Goal: Find specific page/section: Find specific page/section

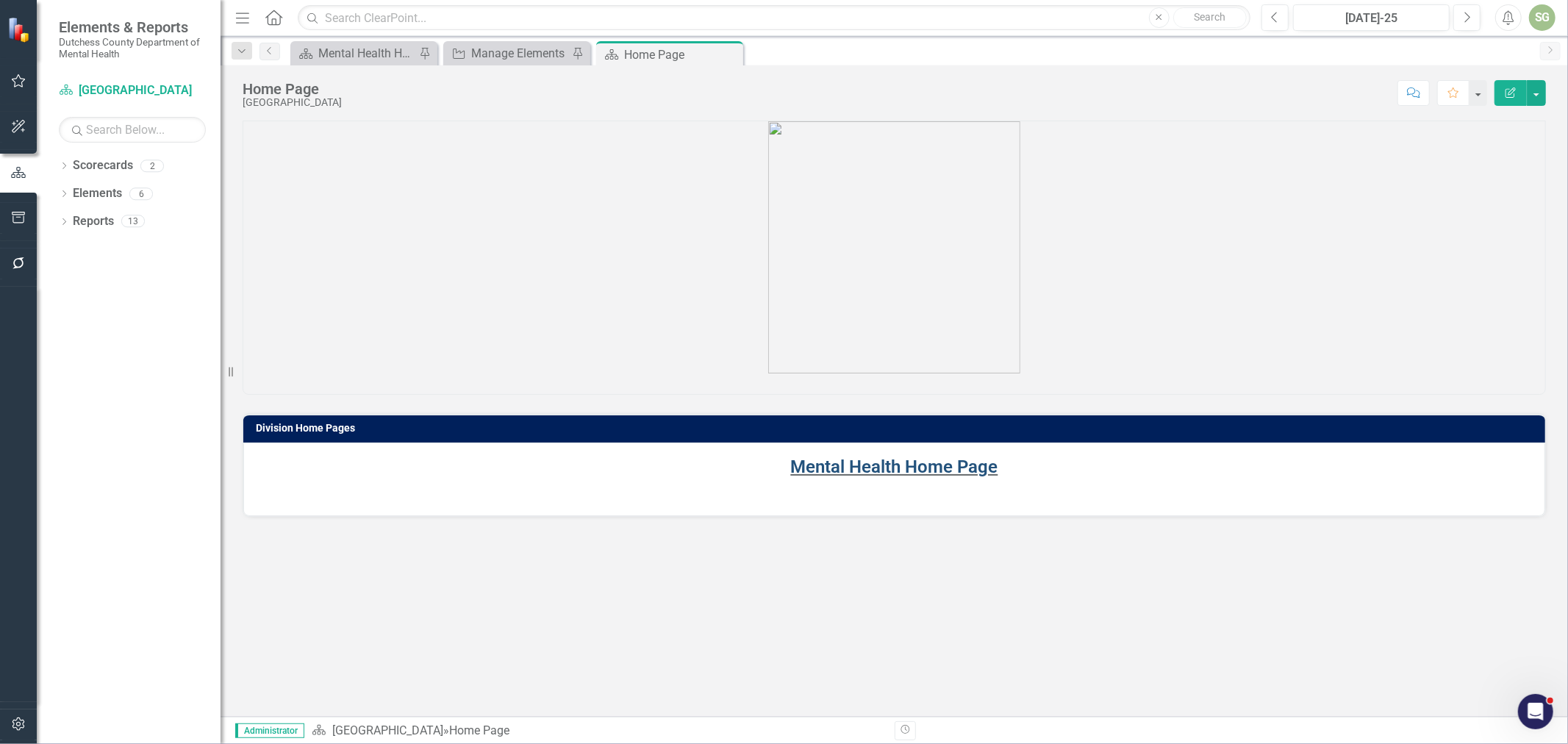
click at [844, 465] on link "Mental Health Home Page" at bounding box center [894, 467] width 207 height 21
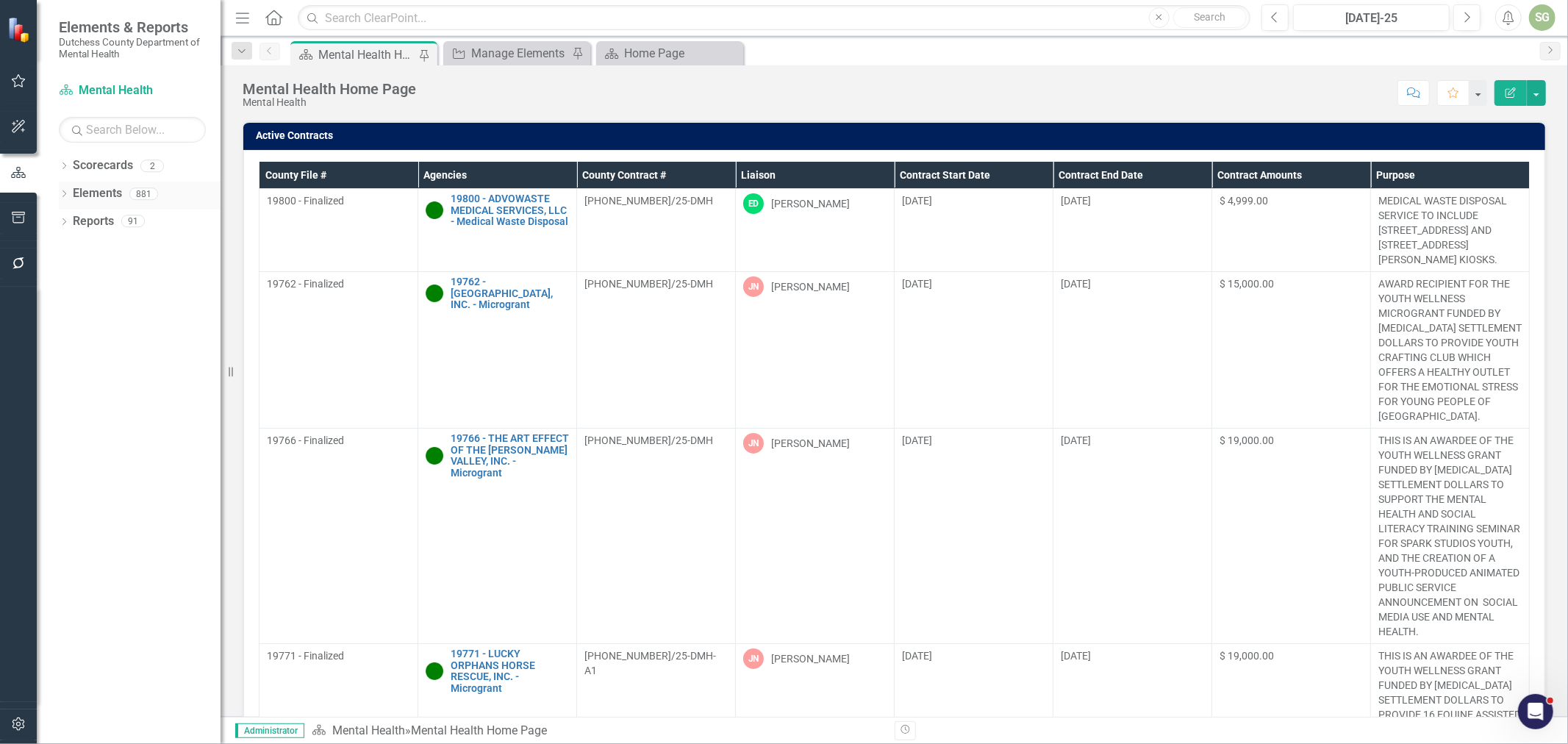
click at [65, 193] on icon at bounding box center [64, 193] width 4 height 6
click at [123, 253] on link "Agency Agencies" at bounding box center [114, 249] width 69 height 17
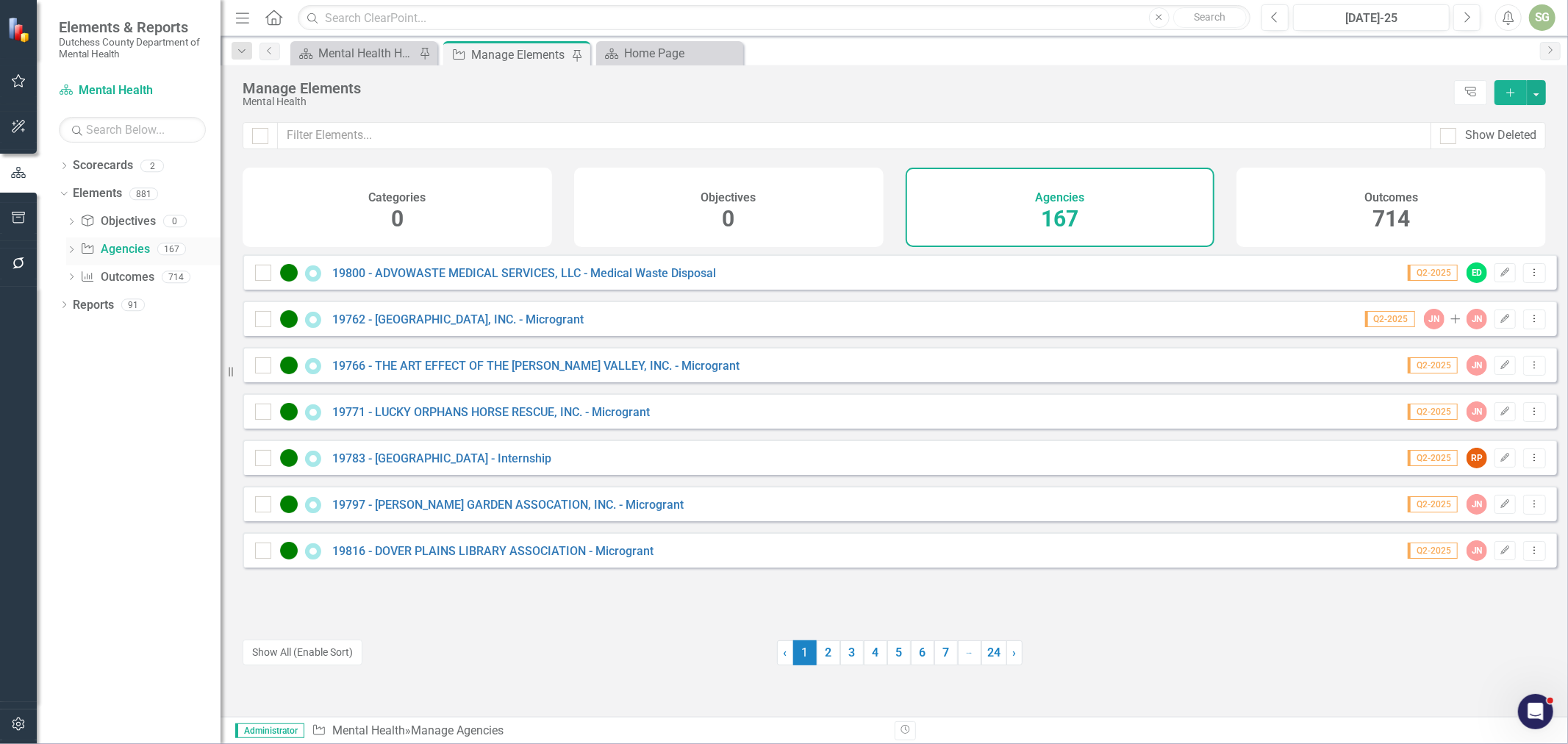
click at [74, 254] on icon "Dropdown" at bounding box center [71, 251] width 10 height 8
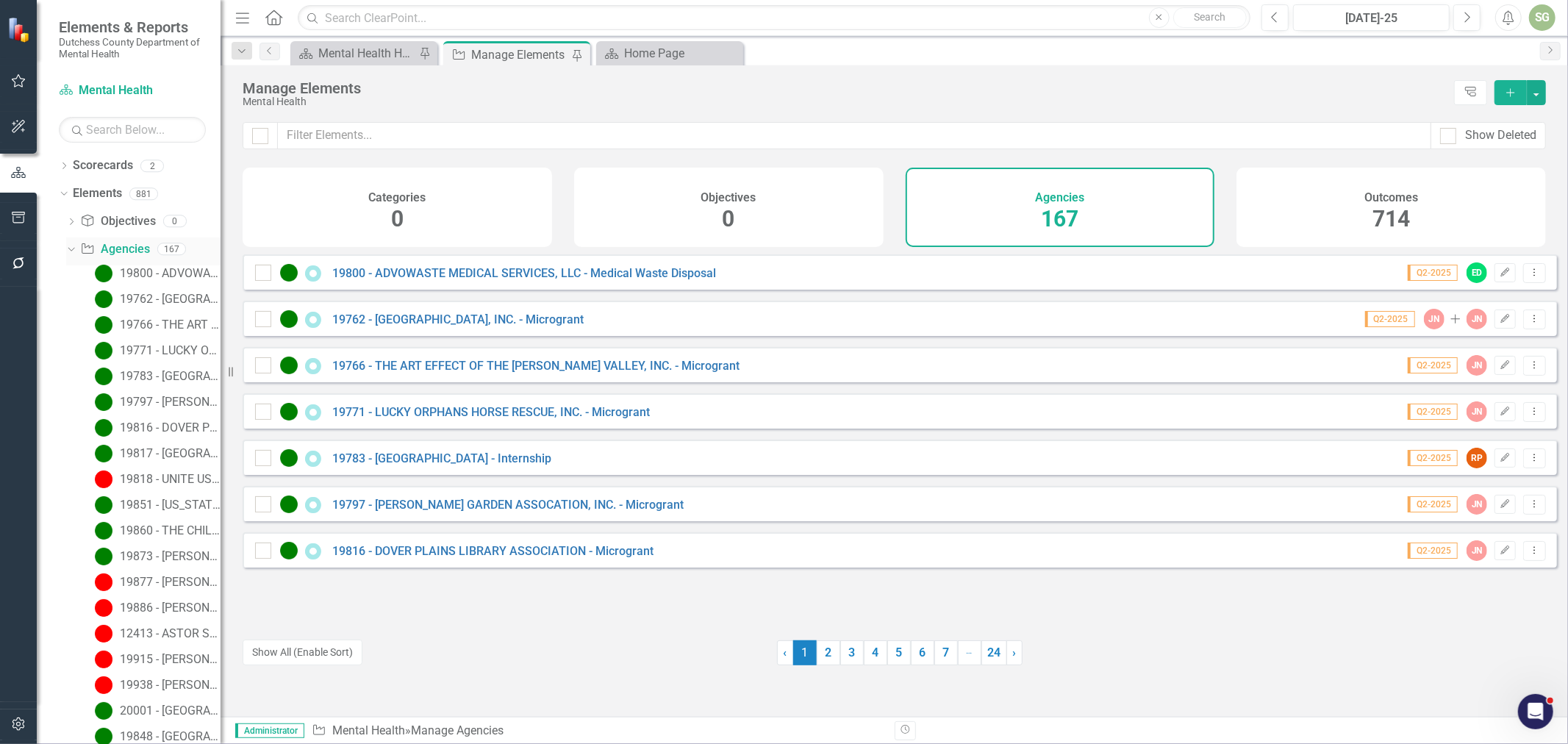
click at [71, 248] on icon "Dropdown" at bounding box center [69, 248] width 8 height 10
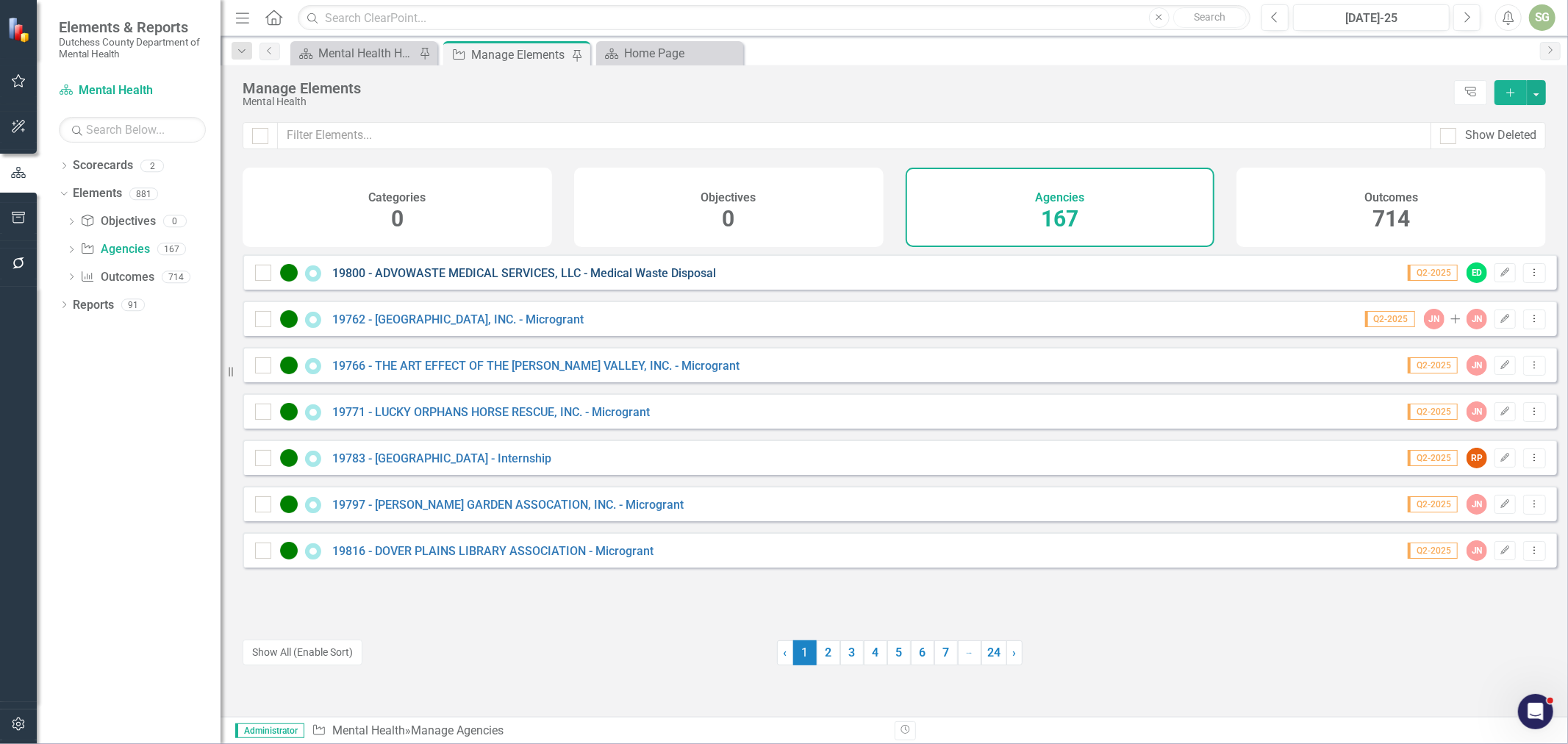
click at [588, 280] on link "19800 - ADVOWASTE MEDICAL SERVICES, LLC - Medical Waste Disposal" at bounding box center [524, 273] width 384 height 14
